Goal: Task Accomplishment & Management: Use online tool/utility

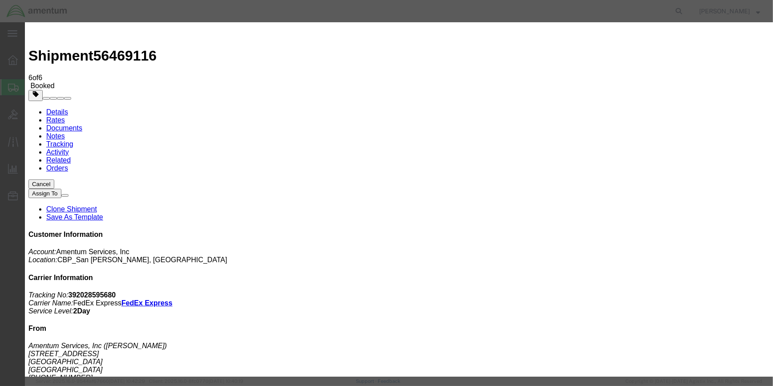
type input "C:\fakepath\EPL 56469116.pdf"
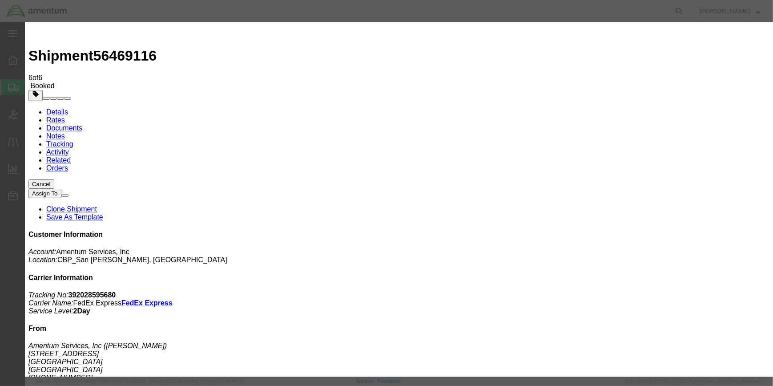
drag, startPoint x: 216, startPoint y: 93, endPoint x: 238, endPoint y: 103, distance: 24.3
type input "C:\fakepath\EPL 56469116.pdf"
select select
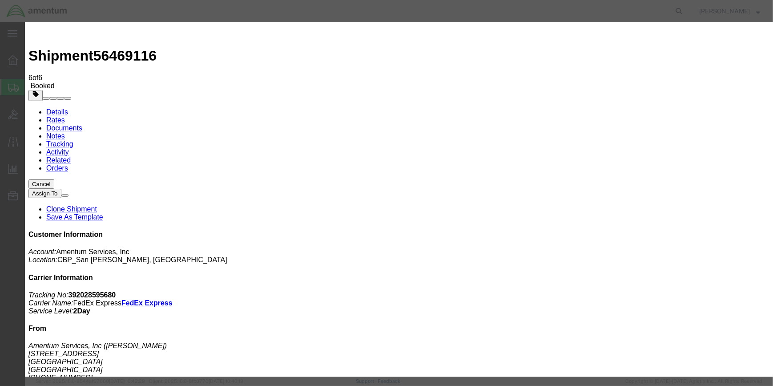
select select
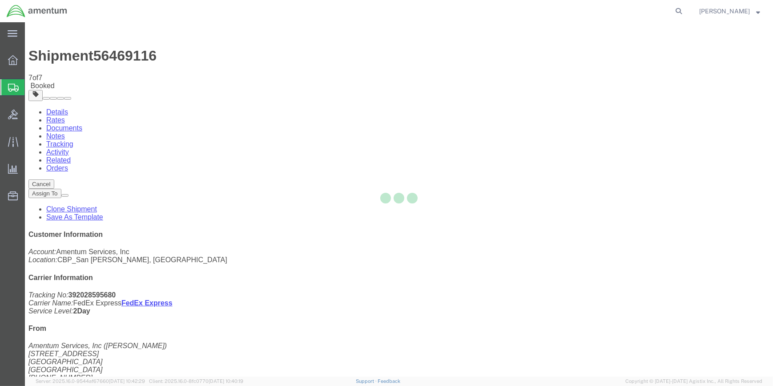
select select "49914"
select select "49927"
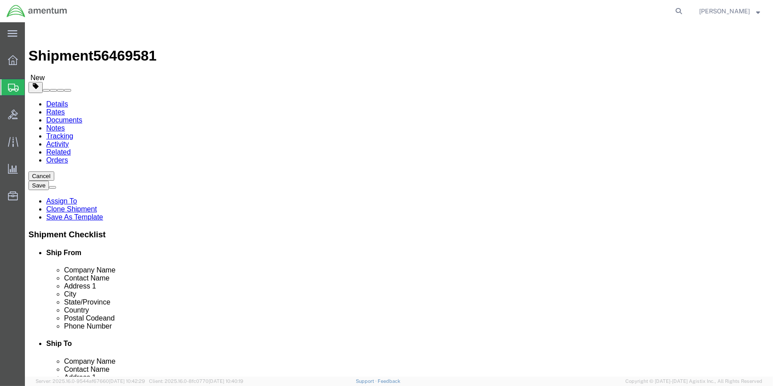
type input "WBE"
select select "49918"
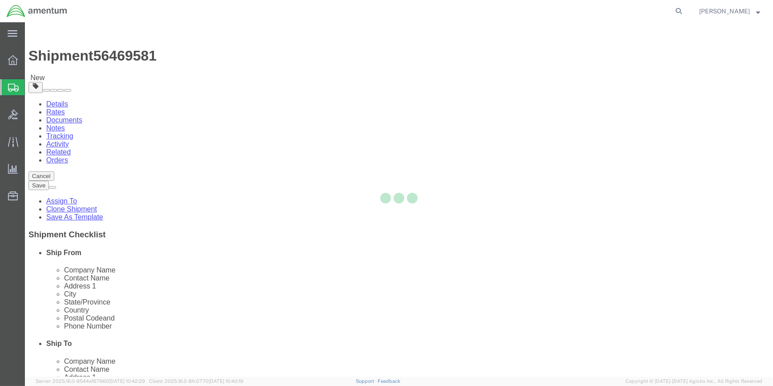
type input "98226"
type input "[PHONE_NUMBER]"
type input "[PERSON_NAME][EMAIL_ADDRESS][PERSON_NAME][DOMAIN_NAME]"
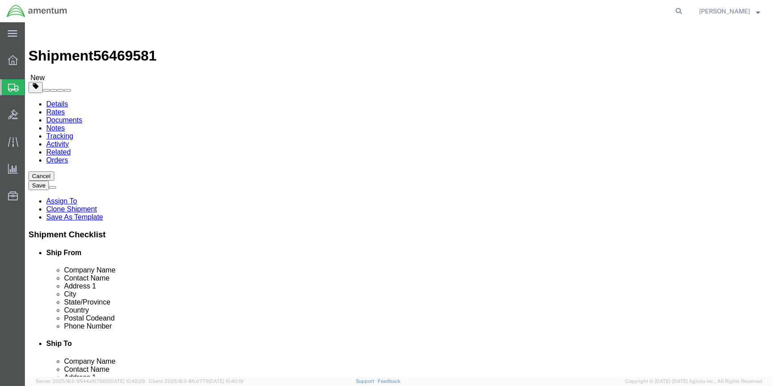
select select "WA"
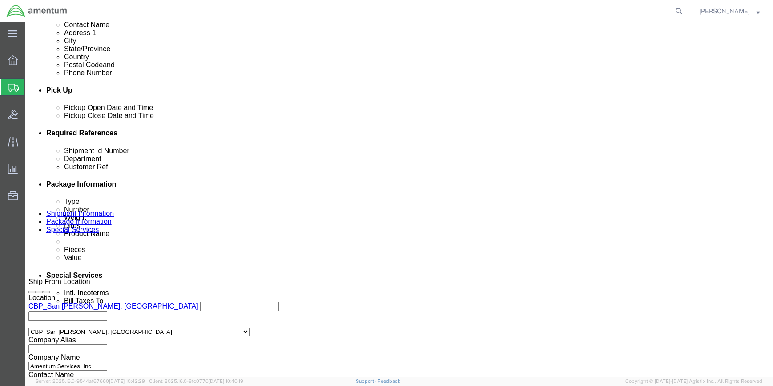
scroll to position [364, 0]
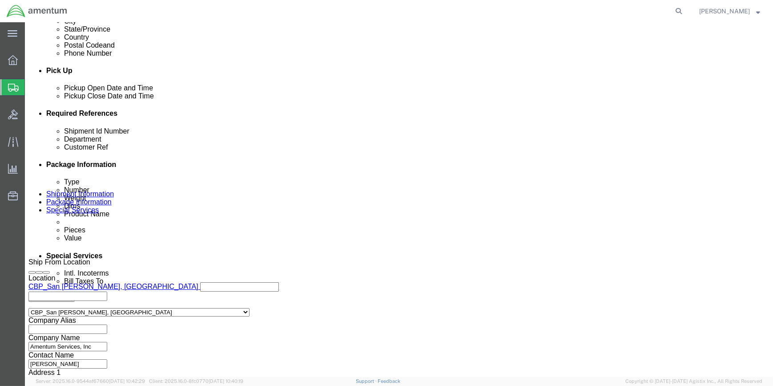
drag, startPoint x: 76, startPoint y: 8, endPoint x: 122, endPoint y: 9, distance: 46.3
click div "Shipment 56469581 New"
drag, startPoint x: 121, startPoint y: 10, endPoint x: 113, endPoint y: 10, distance: 7.6
copy span "56469581"
click input "56469116"
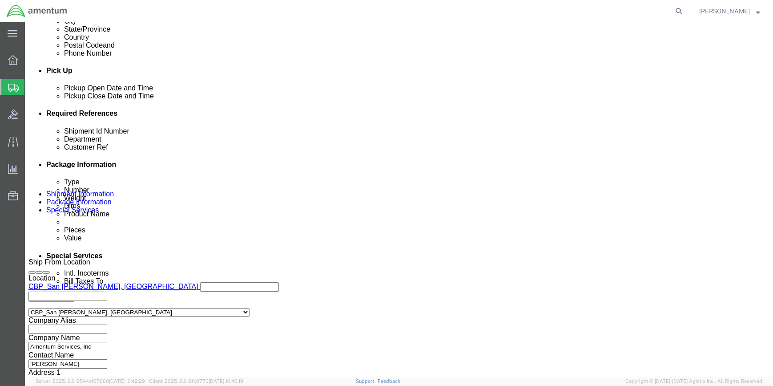
type input "5"
paste input "56469581"
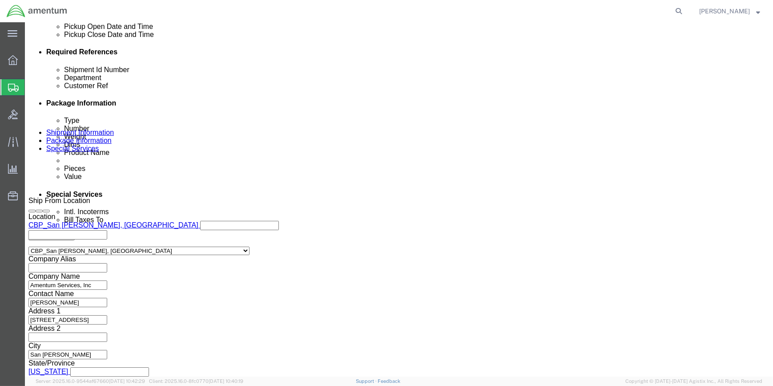
scroll to position [426, 0]
type input "56469581"
click button "Continue"
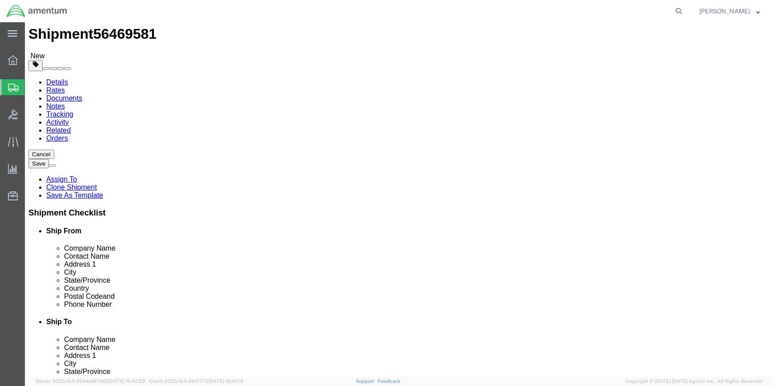
scroll to position [33, 0]
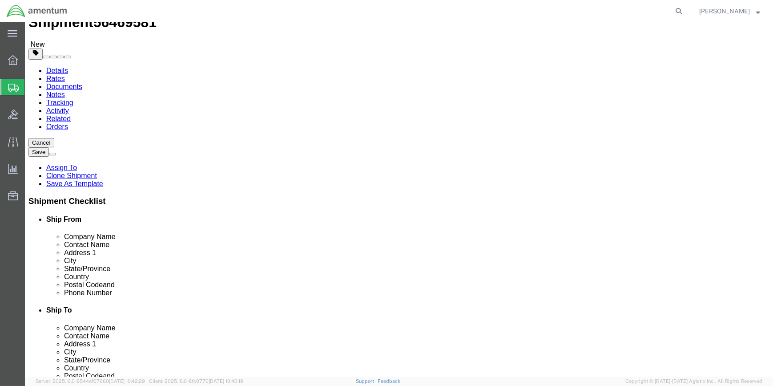
click button "Continue"
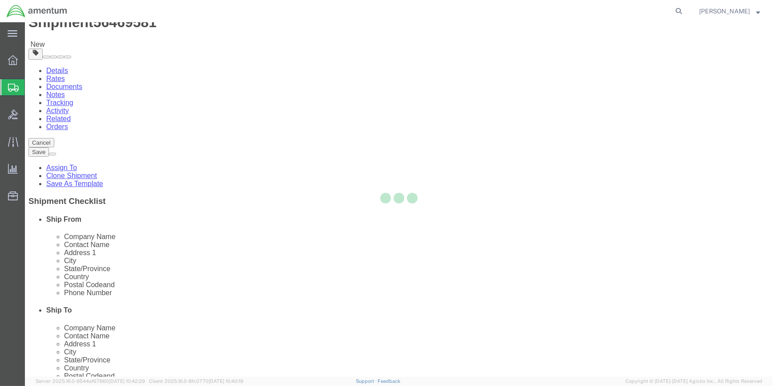
scroll to position [17, 0]
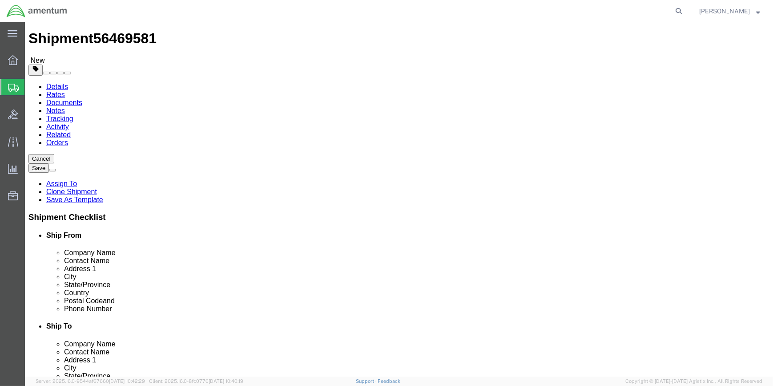
select select "DEPARTMENT"
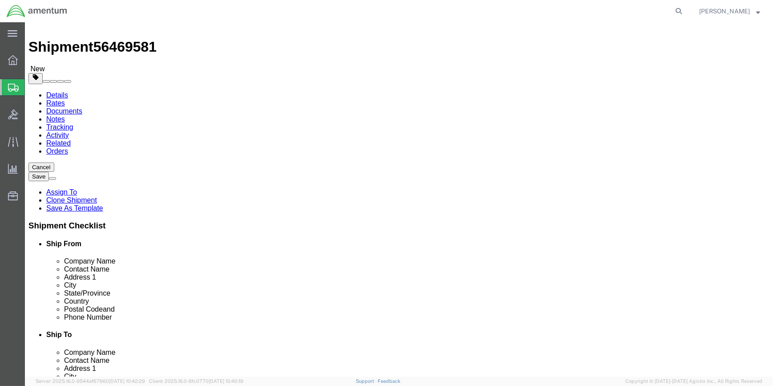
scroll to position [0, 0]
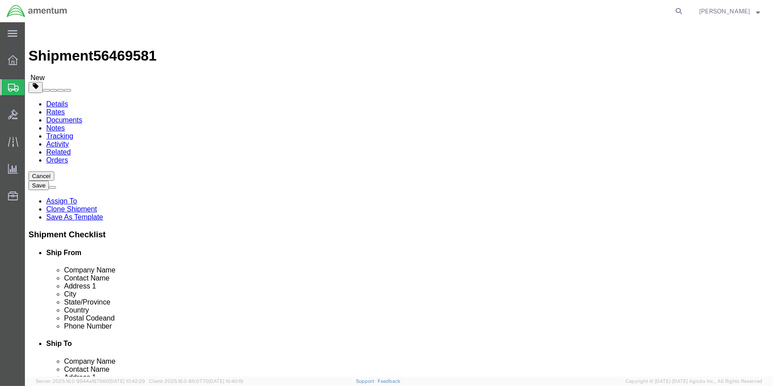
click icon
click button "Rate Shipment"
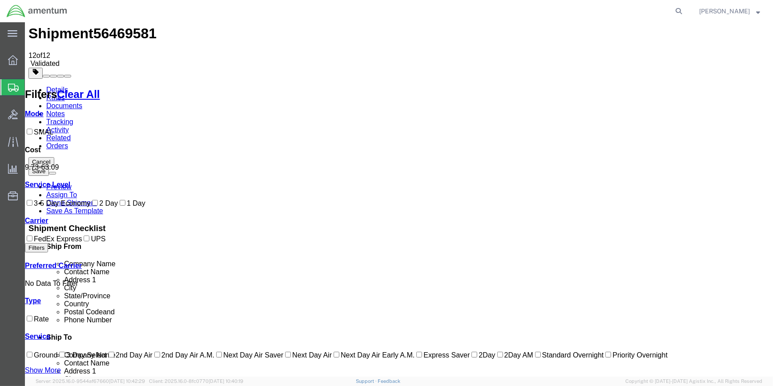
scroll to position [40, 0]
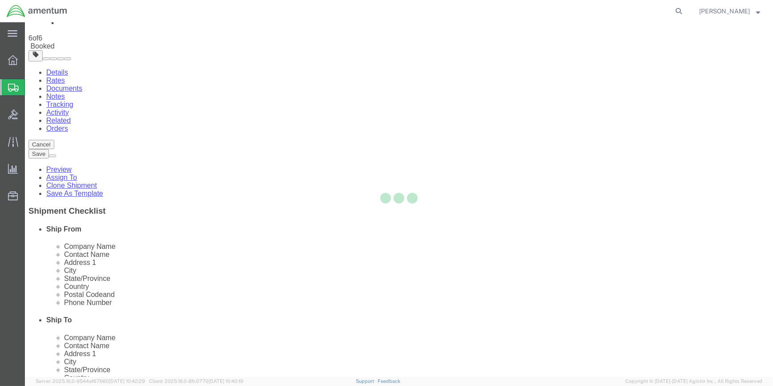
scroll to position [0, 0]
